Goal: Task Accomplishment & Management: Manage account settings

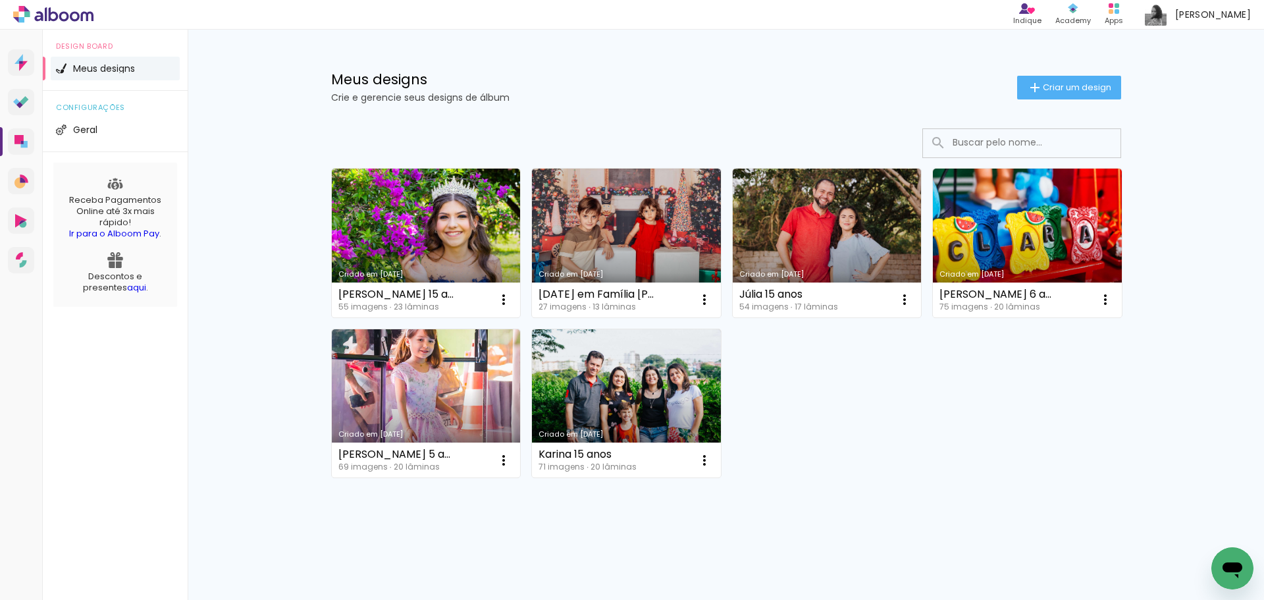
click at [103, 109] on span "configurações" at bounding box center [115, 107] width 119 height 7
click at [101, 128] on li "Geral" at bounding box center [115, 130] width 129 height 24
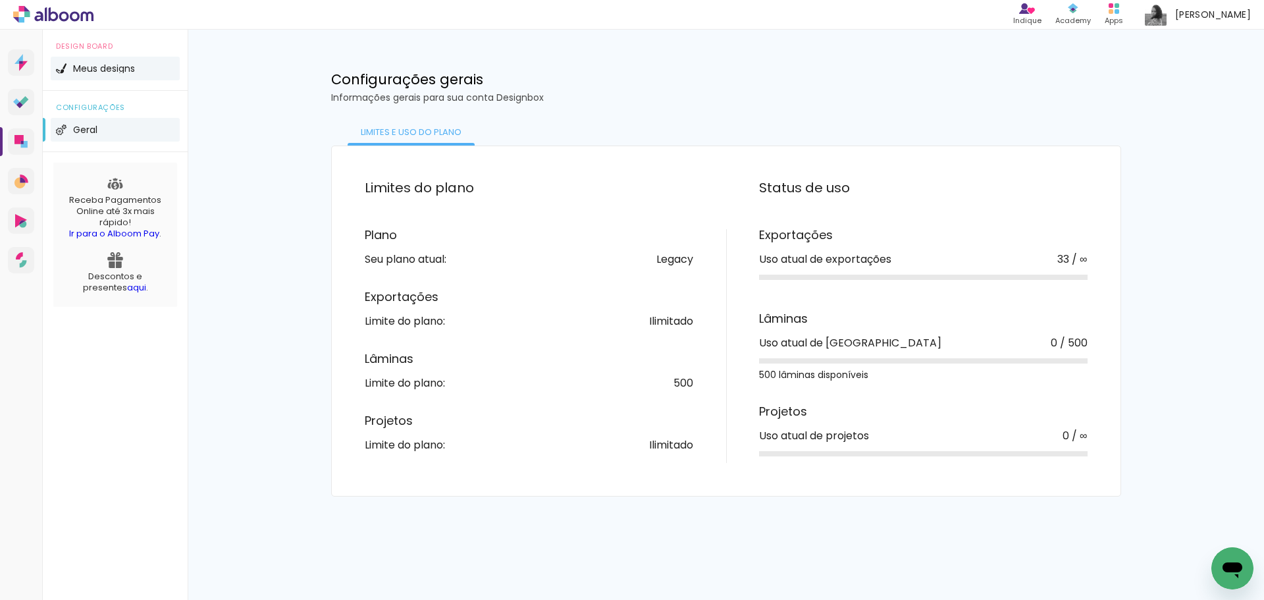
click at [91, 67] on span "Meus designs" at bounding box center [104, 68] width 62 height 9
